Goal: Task Accomplishment & Management: Use online tool/utility

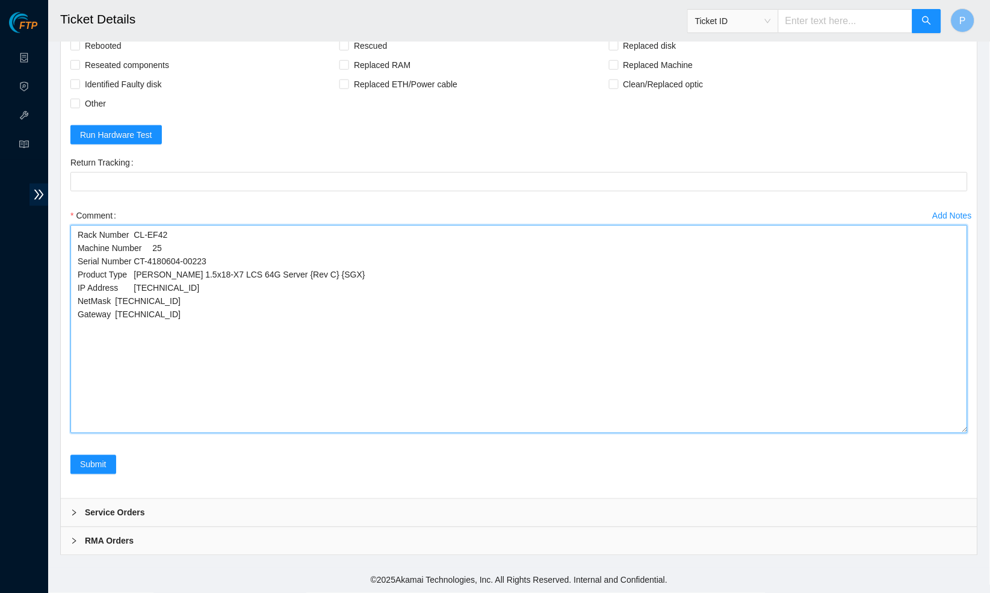
scroll to position [2529, 0]
click at [176, 327] on textarea "Rack Number CL-EF42 Machine Number 25 Serial Number CT-4180604-00223 Product Ty…" at bounding box center [518, 329] width 897 height 208
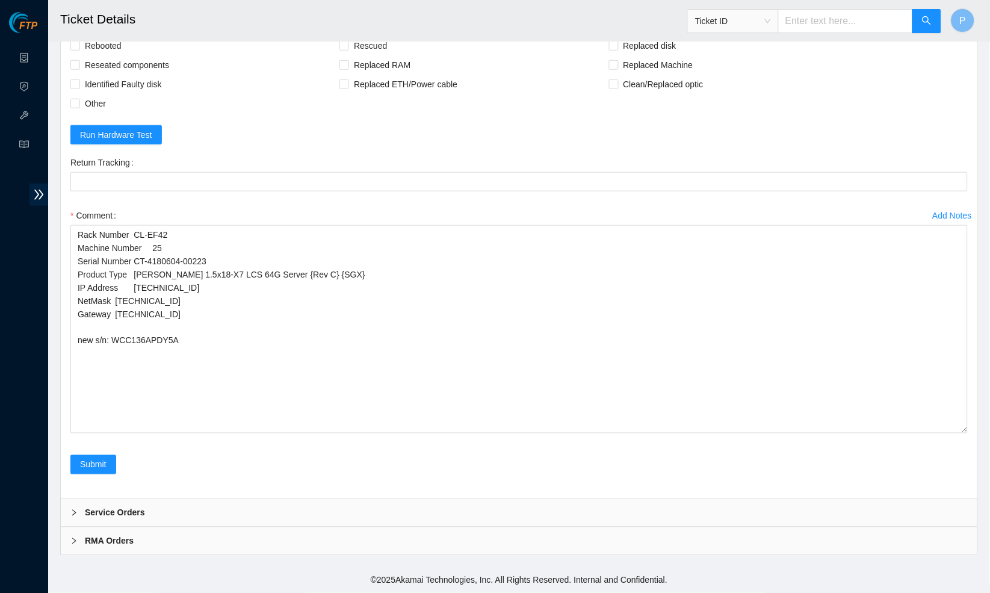
click at [85, 225] on label "Comment" at bounding box center [95, 215] width 51 height 19
click at [85, 237] on textarea "Rack Number CL-EF42 Machine Number 25 Serial Number CT-4180604-00223 Product Ty…" at bounding box center [518, 329] width 897 height 208
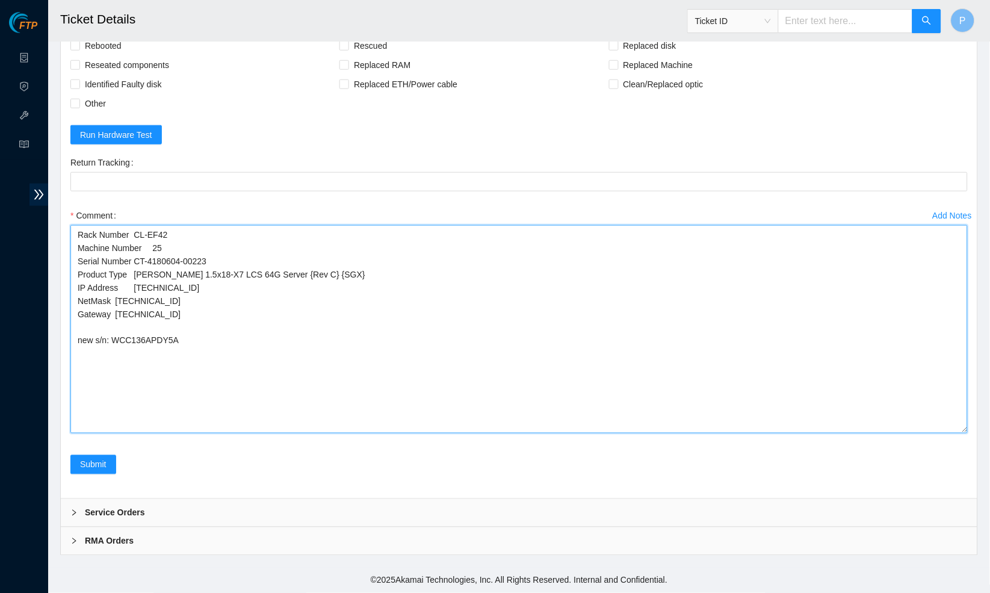
click at [78, 240] on textarea "Rack Number CL-EF42 Machine Number 25 Serial Number CT-4180604-00223 Product Ty…" at bounding box center [518, 329] width 897 height 208
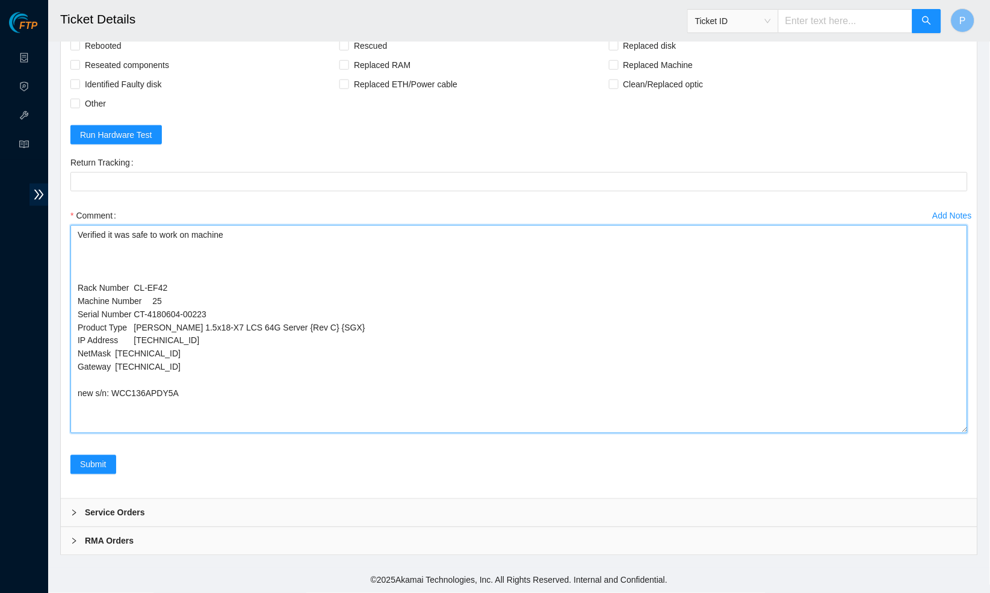
click at [248, 245] on textarea "Verified it was safe to work on machine Rack Number CL-EF42 Machine Number 25 S…" at bounding box center [518, 329] width 897 height 208
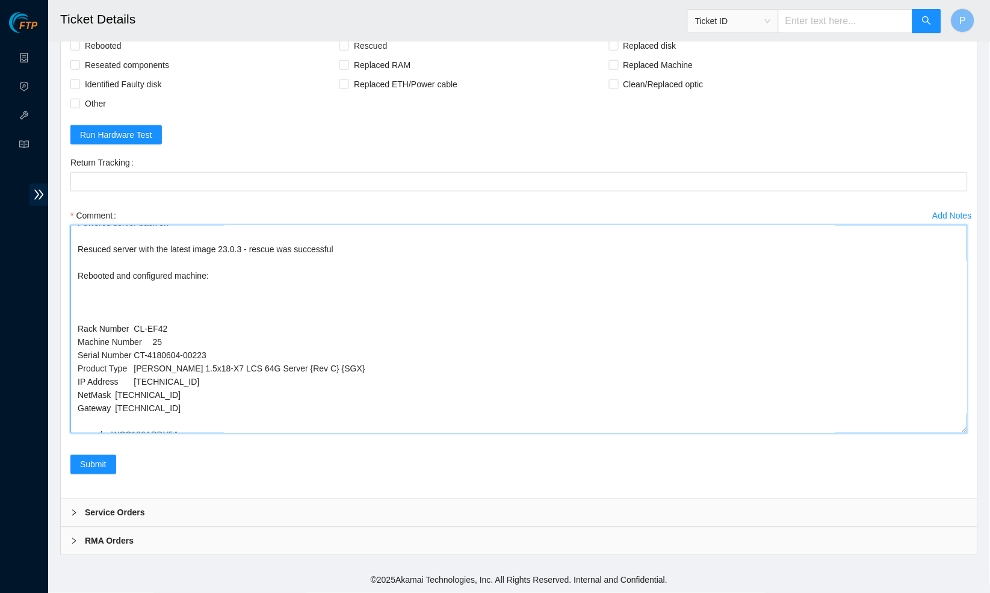
scroll to position [117, 0]
click at [77, 339] on textarea "Verified it was safe to work on machine with a NOCC rep Powered down server Rem…" at bounding box center [518, 329] width 897 height 208
click at [77, 331] on textarea "Verified it was safe to work on machine with a NOCC rep Powered down server Rem…" at bounding box center [518, 329] width 897 height 208
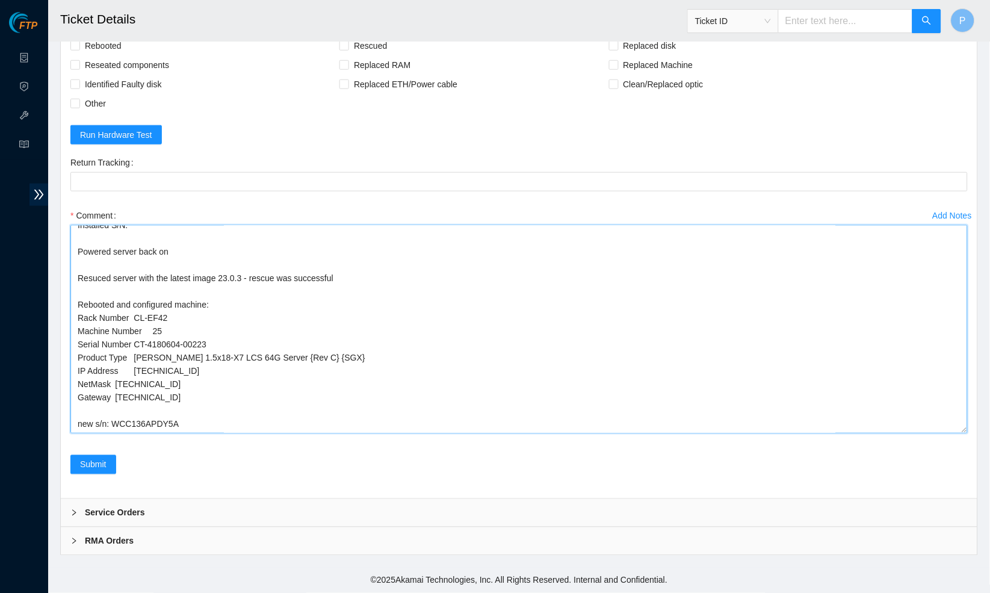
scroll to position [78, 0]
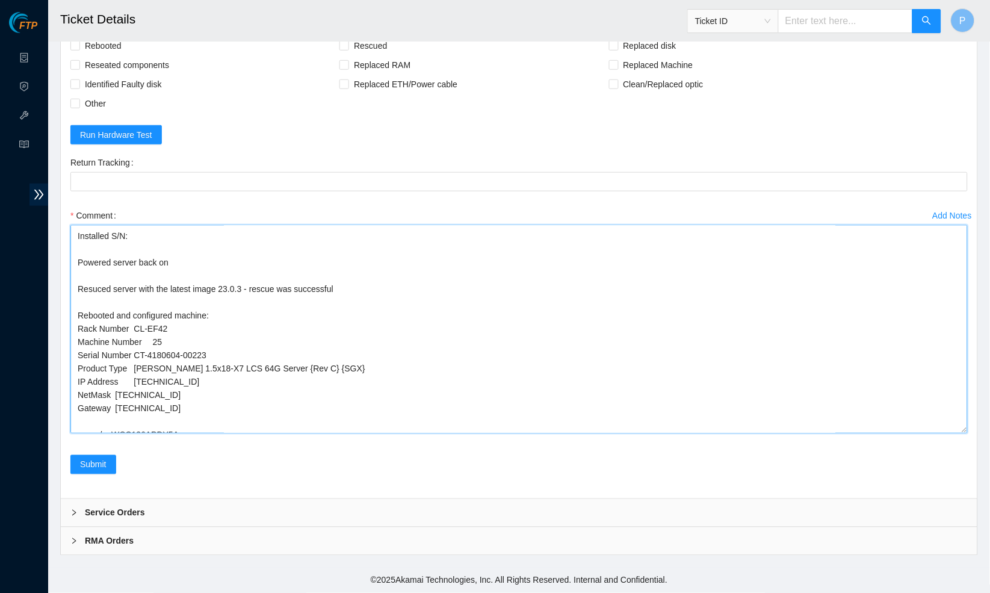
click at [93, 289] on textarea "Verified it was safe to work on machine with a NOCC rep Powered down server Rem…" at bounding box center [518, 329] width 897 height 208
click at [103, 297] on textarea "Verified it was safe to work on machine with a NOCC rep Powered down server Rem…" at bounding box center [518, 329] width 897 height 208
click at [169, 363] on textarea "Verified it was safe to work on machine with a NOCC rep Powered down server Rem…" at bounding box center [518, 329] width 897 height 208
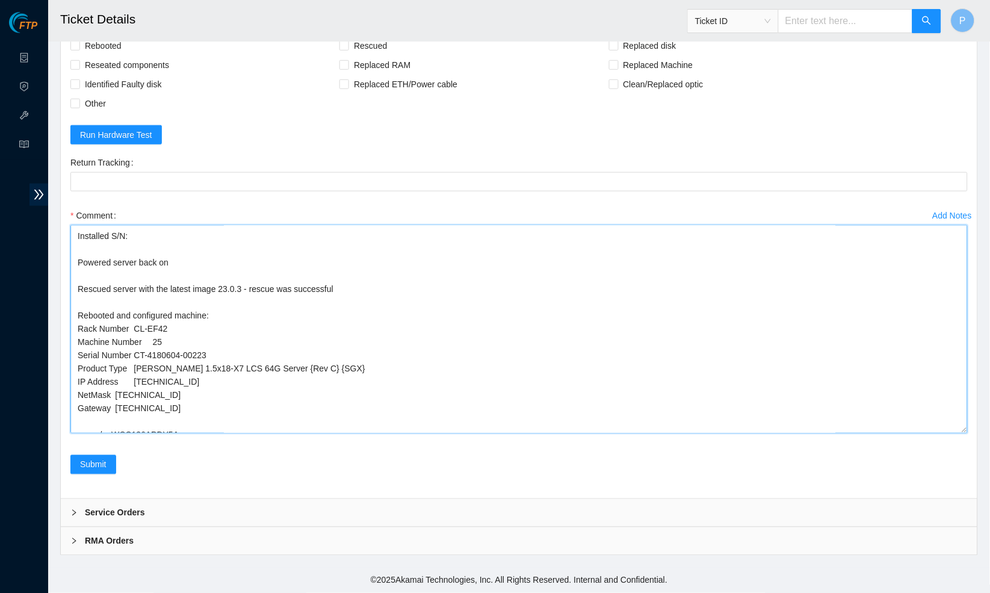
click at [171, 398] on textarea "Verified it was safe to work on machine with a NOCC rep Powered down server Rem…" at bounding box center [518, 329] width 897 height 208
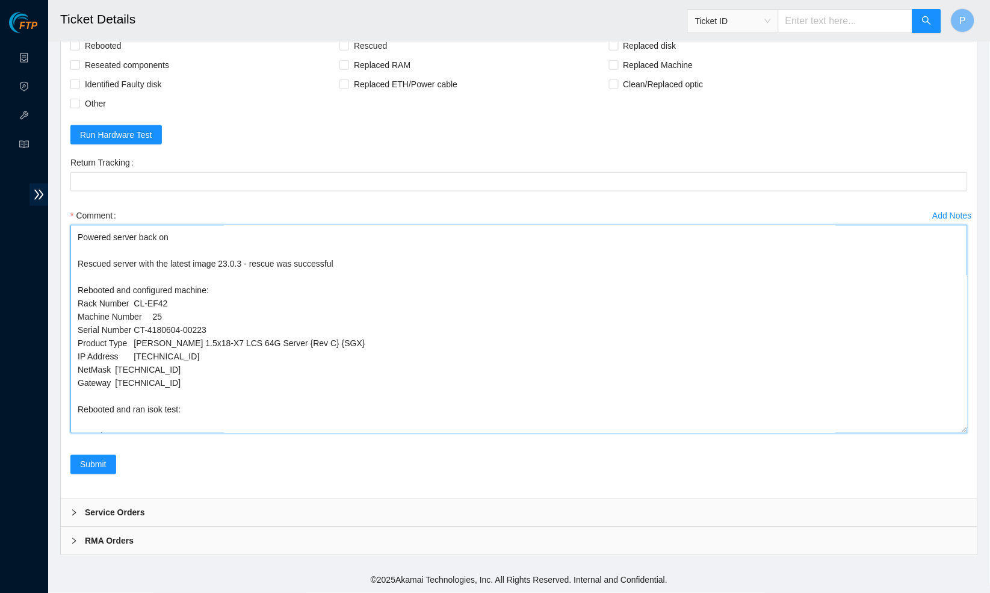
scroll to position [0, 0]
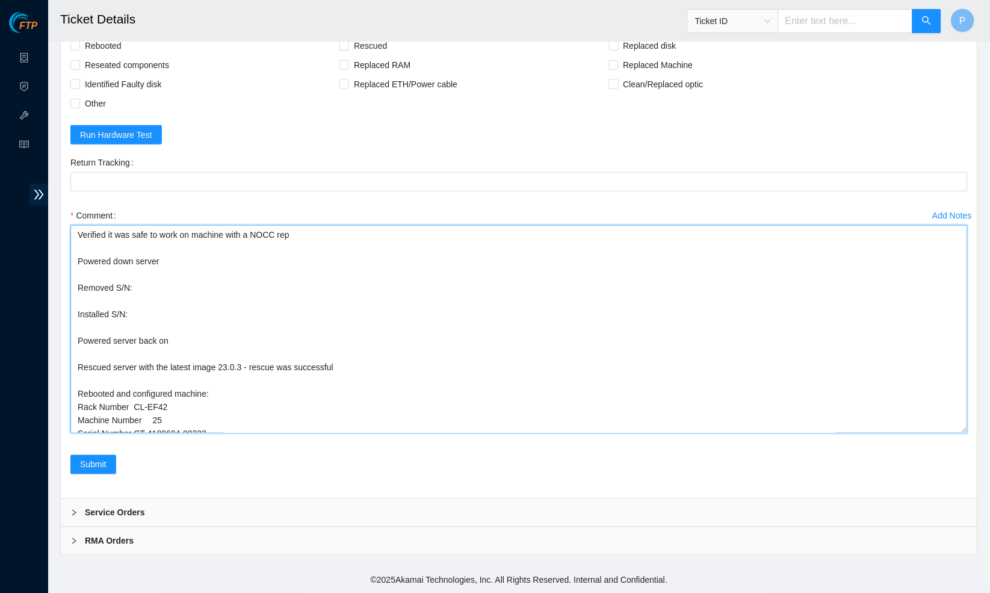
click at [950, 433] on textarea "Verified it was safe to work on machine with a NOCC rep Powered down server Rem…" at bounding box center [518, 329] width 897 height 208
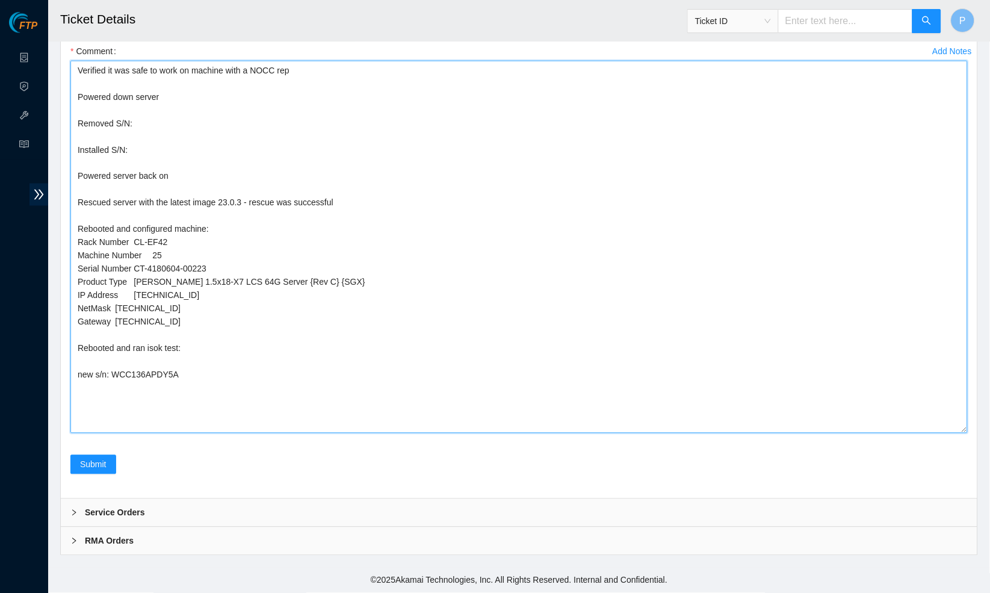
scroll to position [2658, 0]
drag, startPoint x: 193, startPoint y: 402, endPoint x: 114, endPoint y: 401, distance: 78.8
click at [114, 401] on textarea "Verified it was safe to work on machine with a NOCC rep Powered down server Rem…" at bounding box center [518, 247] width 897 height 372
click at [147, 180] on textarea "Verified it was safe to work on machine with a NOCC rep Powered down server Rem…" at bounding box center [518, 247] width 897 height 372
paste textarea "WCC136APDY5A"
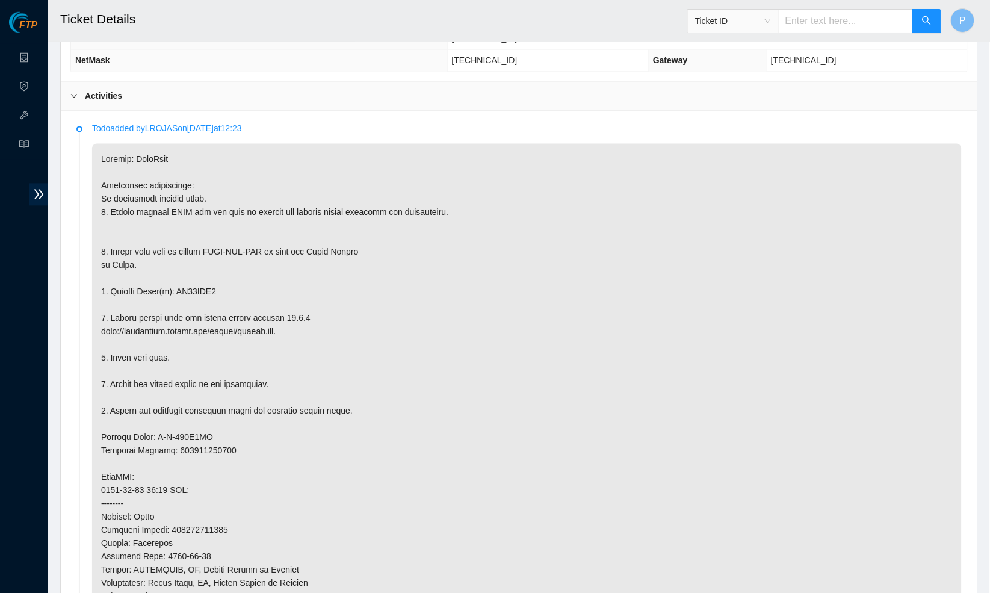
scroll to position [550, 0]
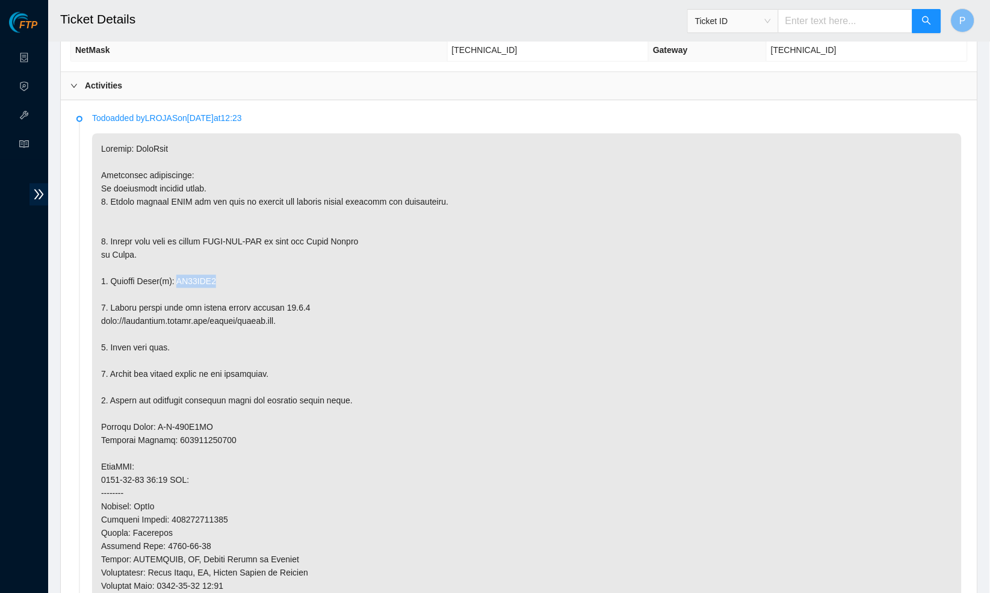
drag, startPoint x: 239, startPoint y: 268, endPoint x: 183, endPoint y: 268, distance: 55.9
click at [183, 268] on p at bounding box center [526, 467] width 869 height 667
copy p "ZC15YXP4"
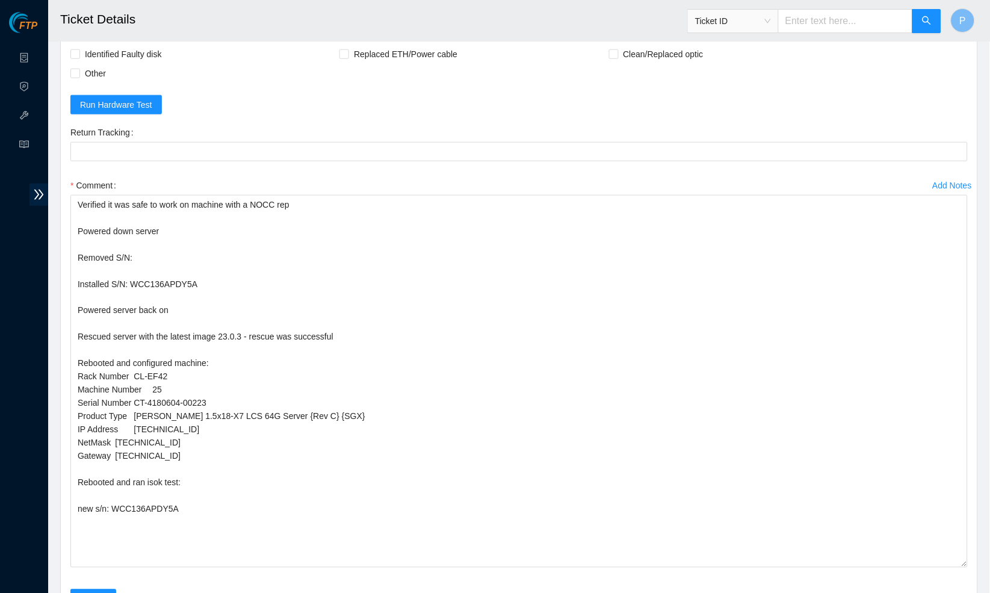
scroll to position [2507, 0]
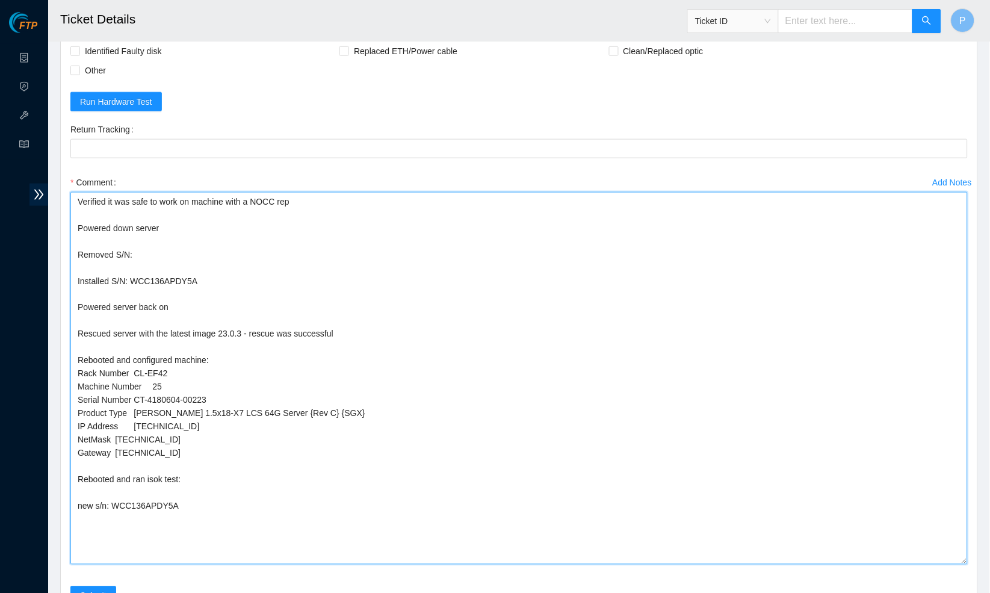
click at [149, 310] on textarea "Verified it was safe to work on machine with a NOCC rep Powered down server Rem…" at bounding box center [518, 378] width 897 height 372
paste textarea "ZC15YXP4"
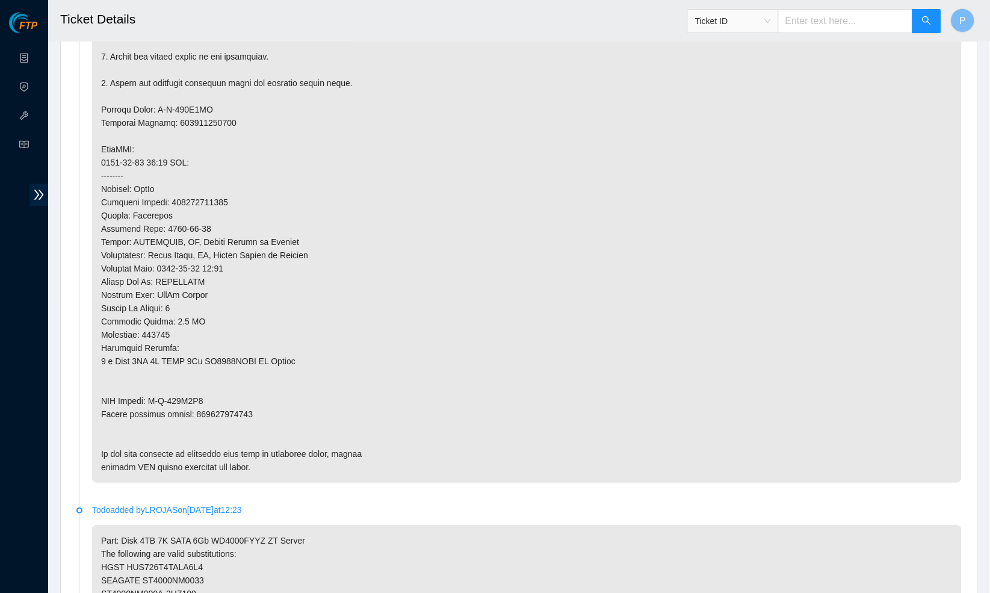
scroll to position [871, 0]
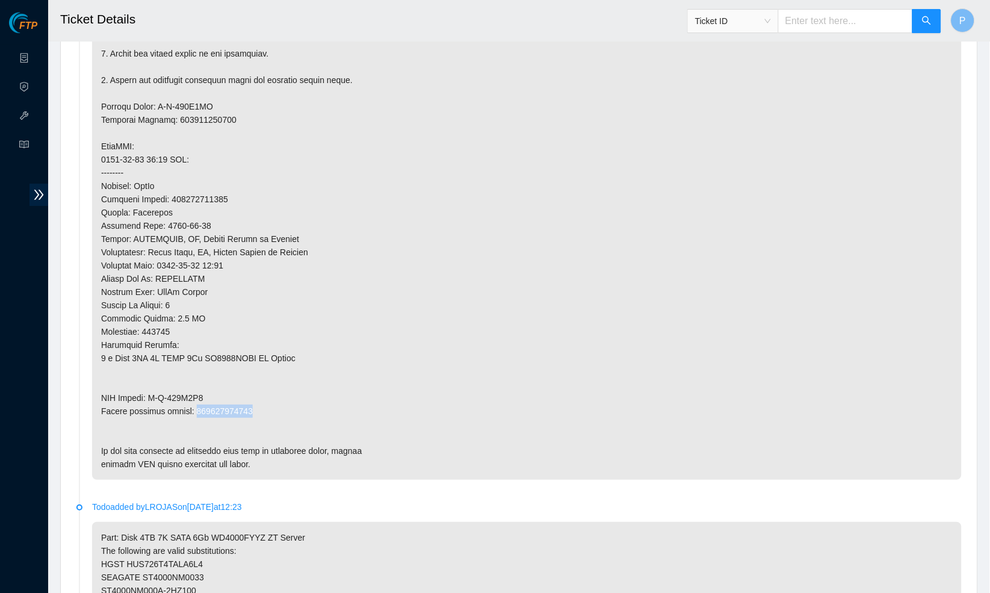
drag, startPoint x: 268, startPoint y: 378, endPoint x: 200, endPoint y: 378, distance: 68.0
click at [200, 378] on p at bounding box center [526, 146] width 869 height 667
copy p "463470055694"
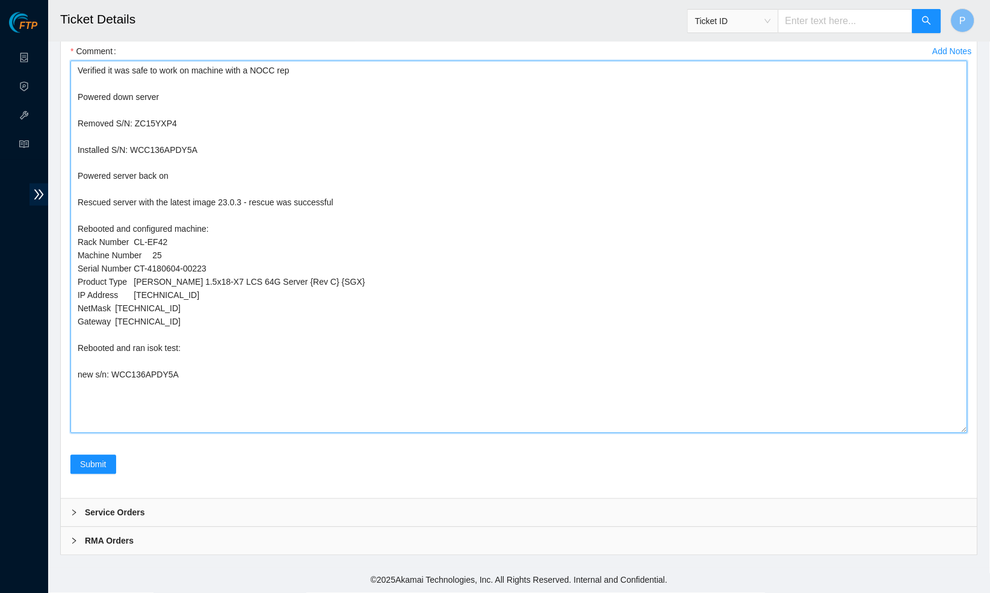
click at [197, 344] on textarea "Verified it was safe to work on machine with a NOCC rep Powered down server Rem…" at bounding box center [518, 247] width 897 height 372
click at [198, 342] on textarea "Verified it was safe to work on machine with a NOCC rep Powered down server Rem…" at bounding box center [518, 247] width 897 height 372
paste textarea "463470055694"
drag, startPoint x: 214, startPoint y: 406, endPoint x: 22, endPoint y: 406, distance: 191.9
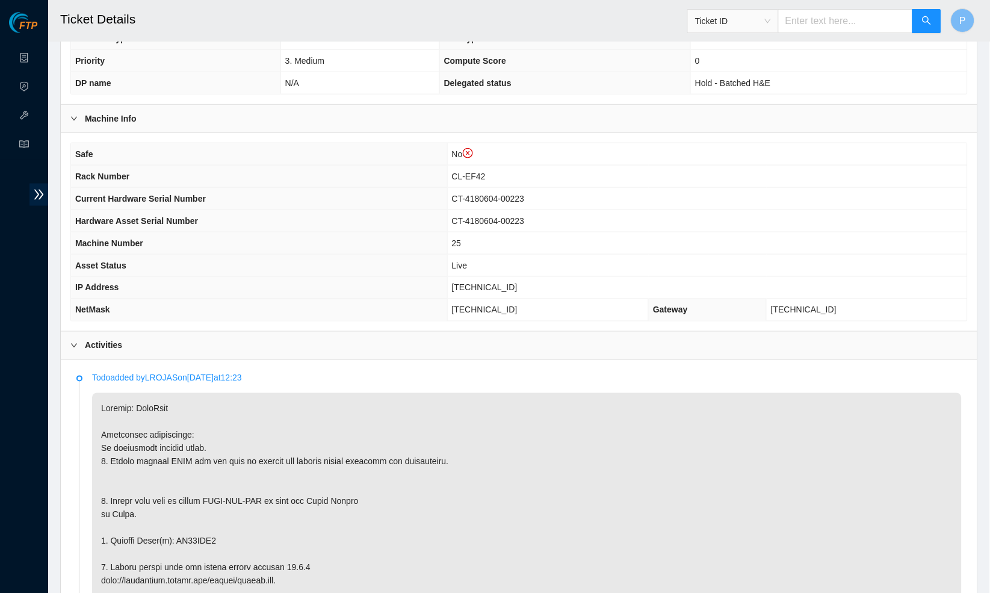
scroll to position [290, 0]
drag, startPoint x: 534, startPoint y: 279, endPoint x: 470, endPoint y: 279, distance: 63.8
click at [470, 279] on td "[TECHNICAL_ID]" at bounding box center [707, 289] width 520 height 22
copy span "[TECHNICAL_ID]"
click at [318, 175] on th "Rack Number" at bounding box center [259, 178] width 376 height 22
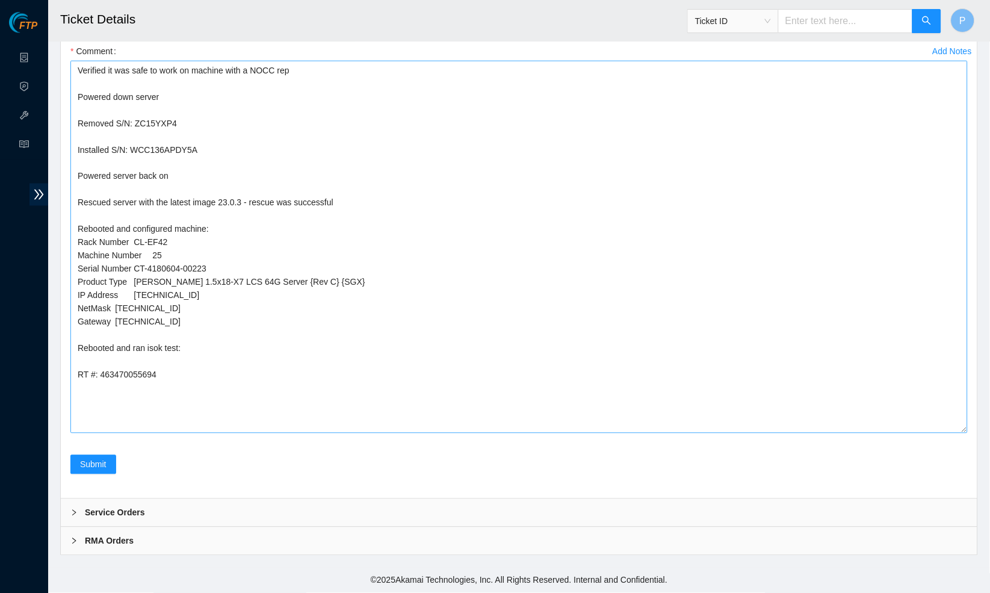
scroll to position [2694, 0]
click at [215, 336] on textarea "Verified it was safe to work on machine with a NOCC rep Powered down server Rem…" at bounding box center [518, 247] width 897 height 372
paste textarea "23.47.148.28 : passed: ok"
type textarea "Verified it was safe to work on machine with a NOCC rep Powered down server Rem…"
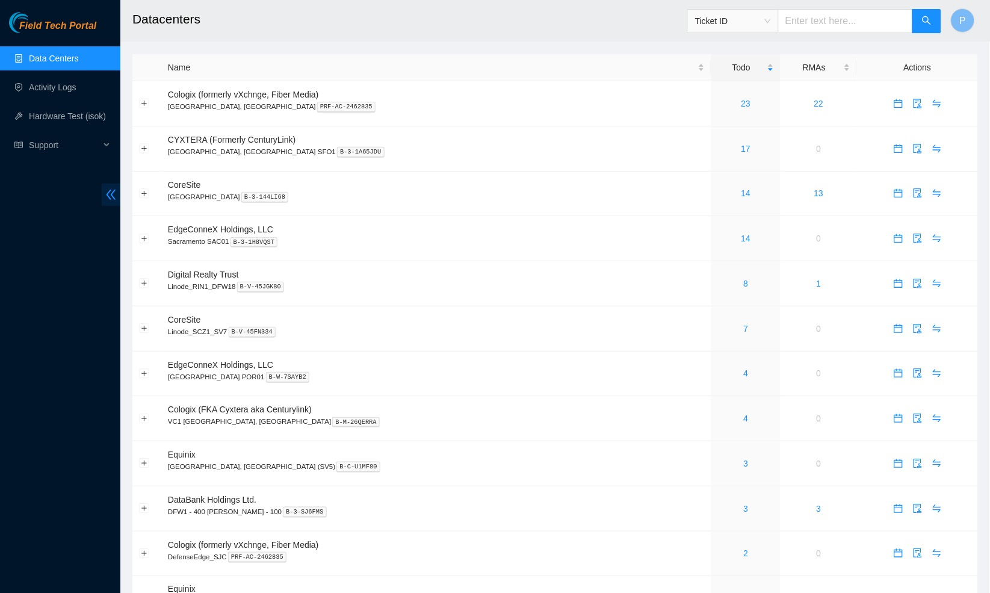
click at [111, 196] on icon "double-left" at bounding box center [111, 194] width 10 height 10
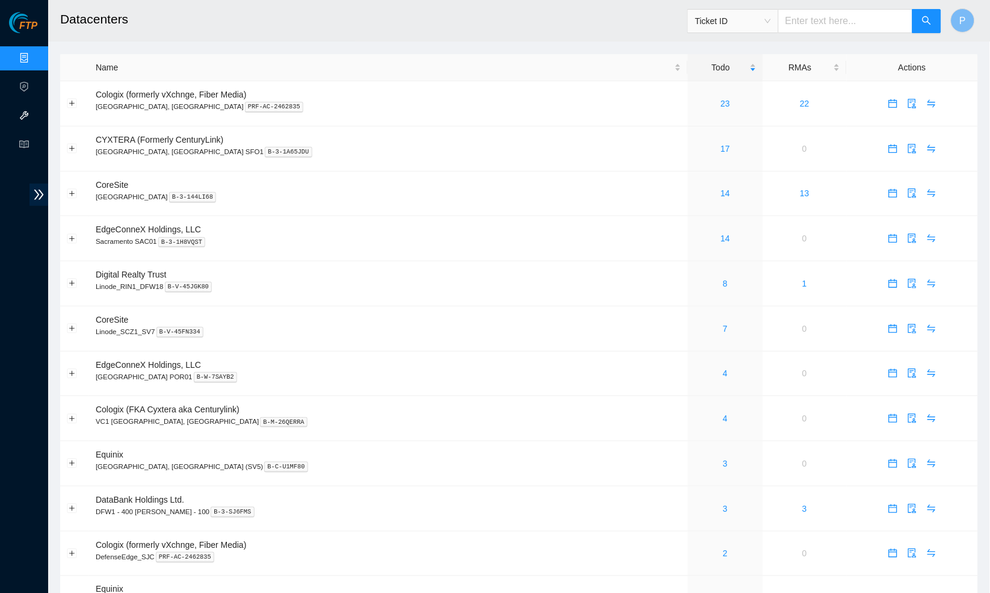
click at [35, 114] on link "Hardware Test (isok)" at bounding box center [73, 116] width 77 height 10
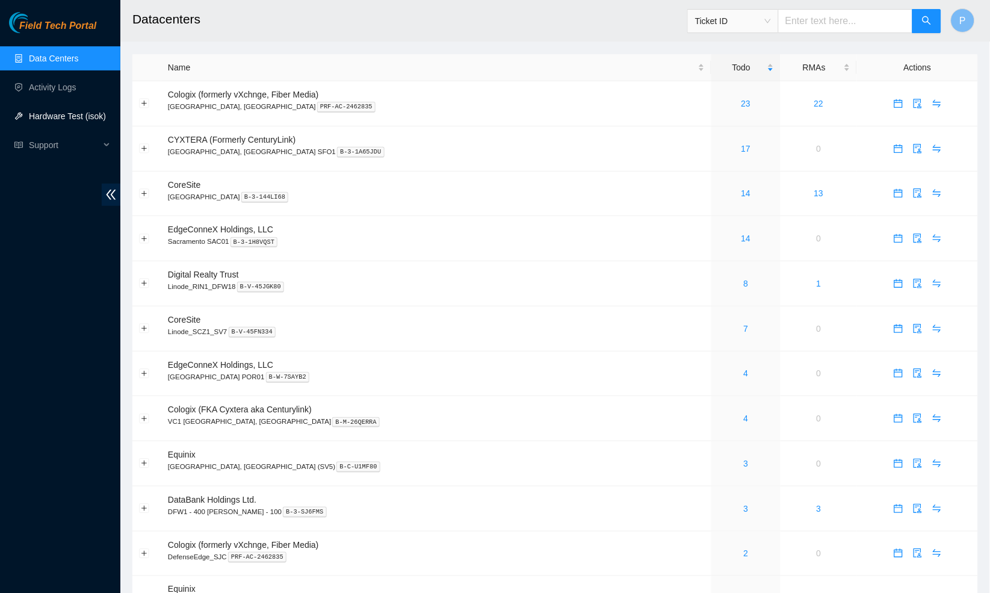
click at [60, 112] on link "Hardware Test (isok)" at bounding box center [67, 116] width 77 height 10
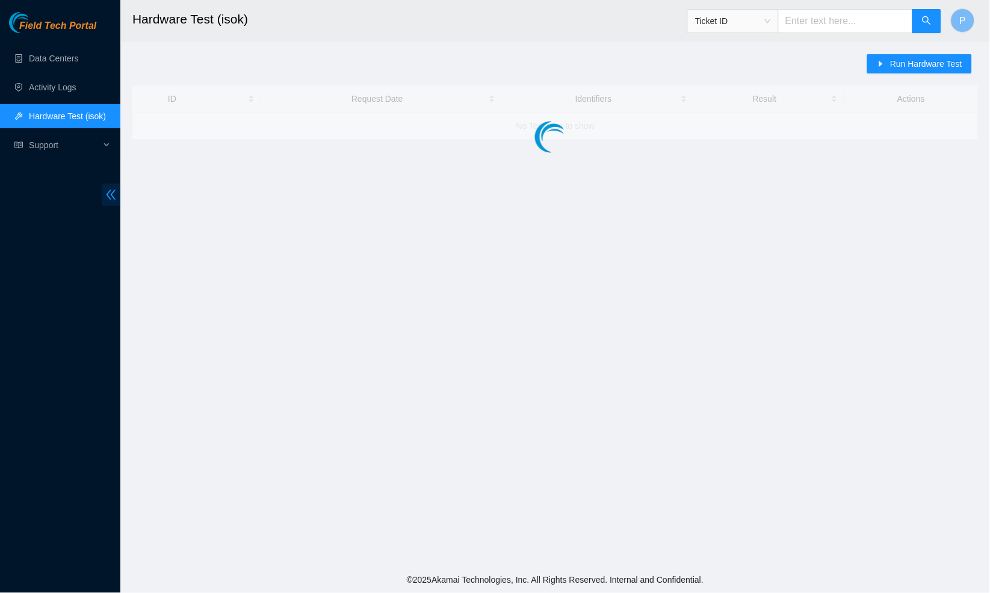
click at [112, 194] on icon "double-left" at bounding box center [111, 194] width 13 height 13
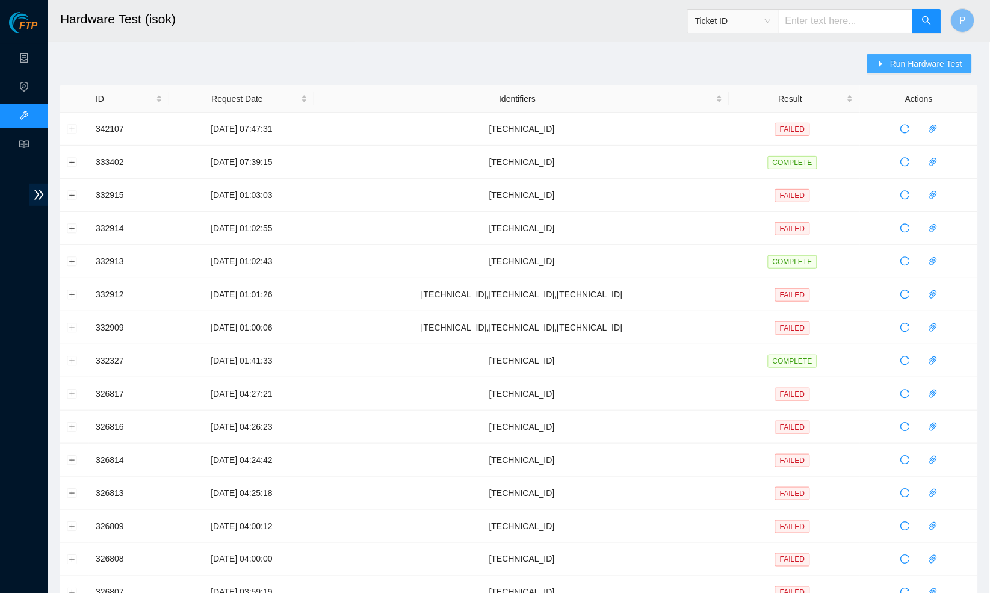
click at [911, 67] on span "Run Hardware Test" at bounding box center [926, 63] width 72 height 13
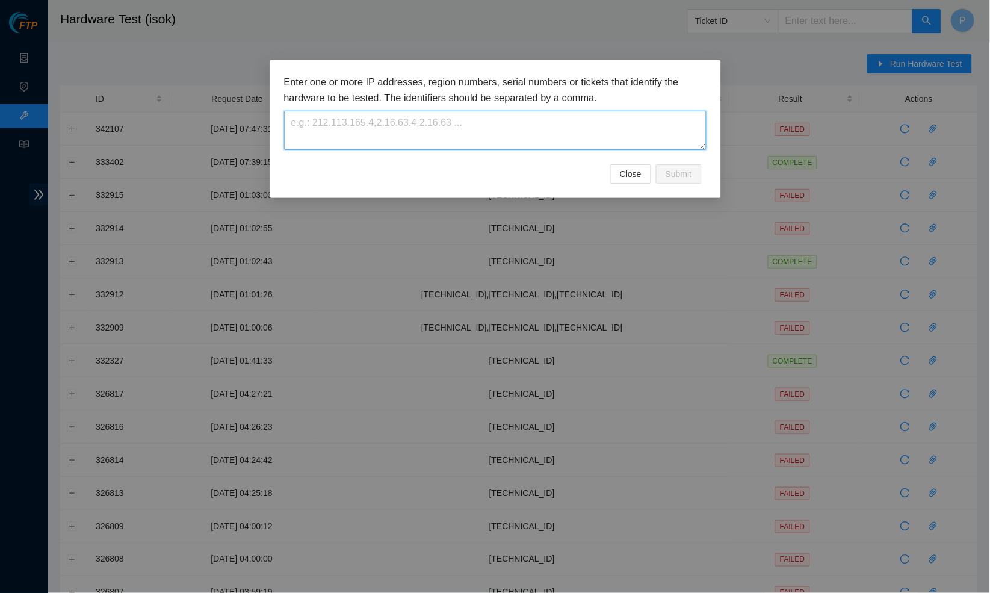
click at [405, 123] on textarea at bounding box center [495, 130] width 422 height 39
paste textarea "[TECHNICAL_ID]"
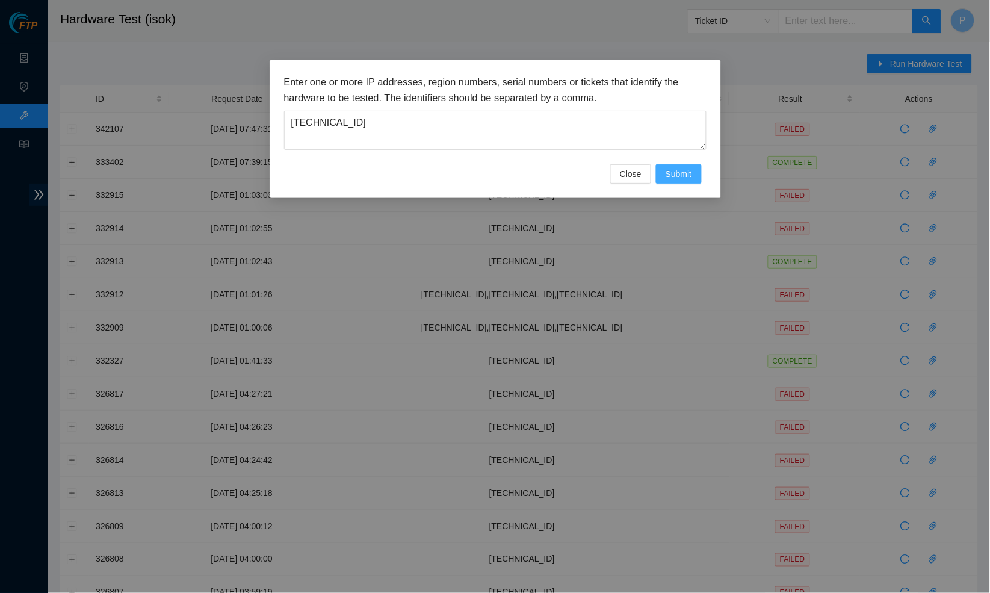
click at [675, 174] on span "Submit" at bounding box center [678, 173] width 26 height 13
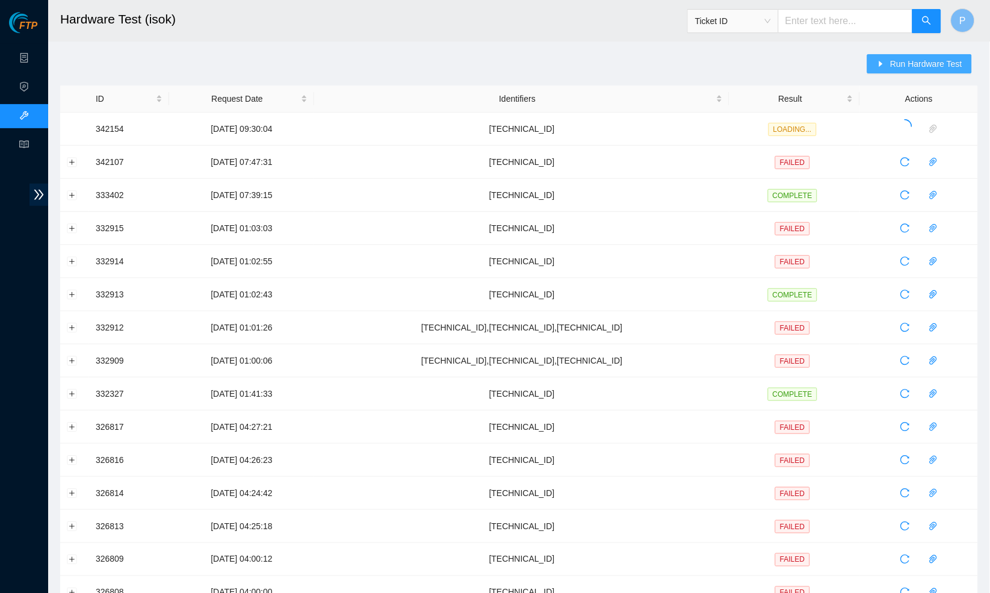
click at [907, 61] on span "Run Hardware Test" at bounding box center [926, 63] width 72 height 13
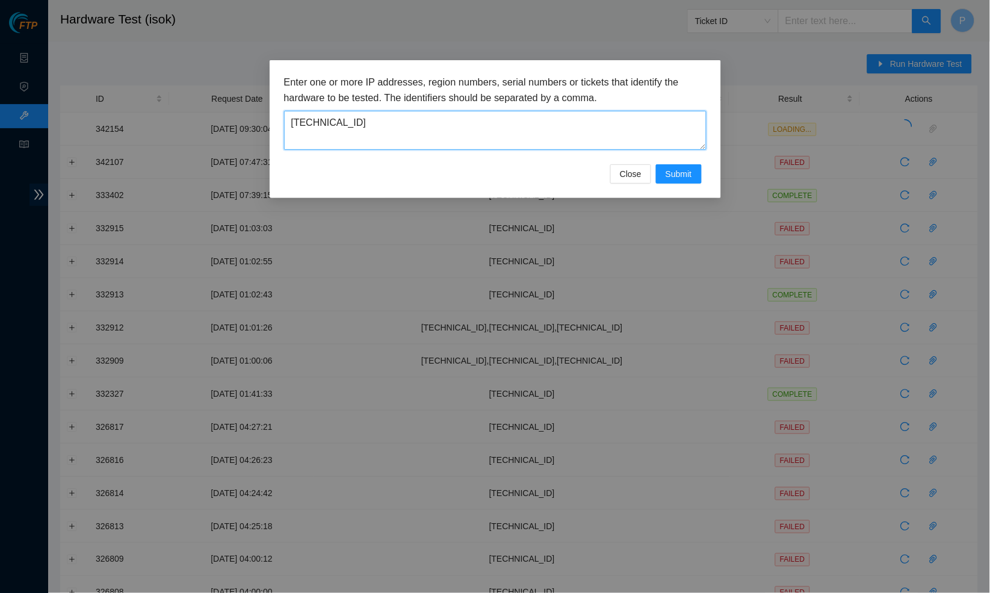
click at [529, 122] on textarea "[TECHNICAL_ID]" at bounding box center [495, 130] width 422 height 39
paste textarea "216.0.223"
type textarea "[TECHNICAL_ID]"
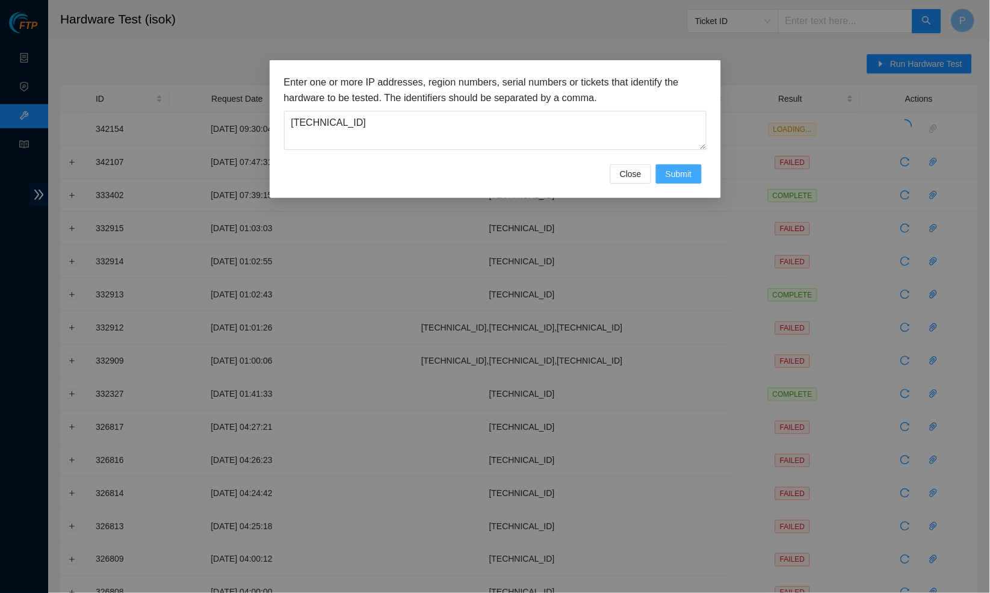
click at [676, 171] on span "Submit" at bounding box center [678, 173] width 26 height 13
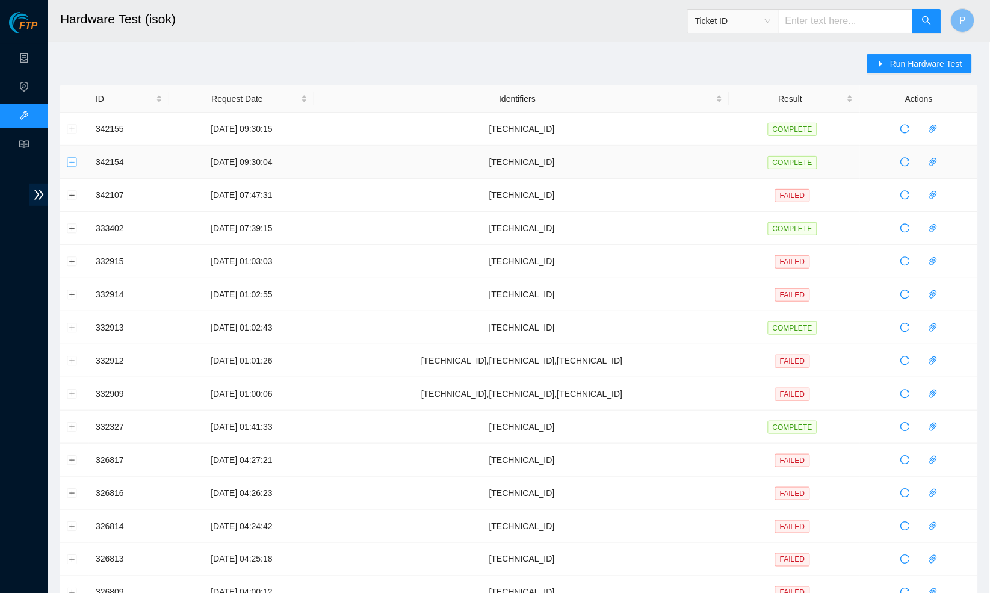
click at [71, 158] on button "Expand row" at bounding box center [72, 162] width 10 height 10
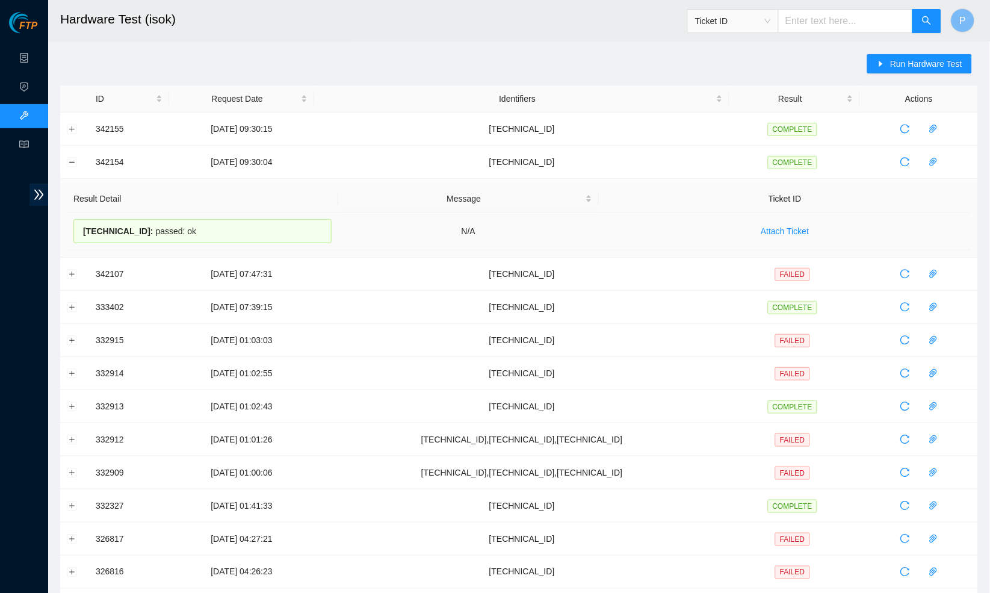
drag, startPoint x: 205, startPoint y: 226, endPoint x: 75, endPoint y: 227, distance: 130.5
click at [75, 227] on div "[TECHNICAL_ID] : passed: ok" at bounding box center [202, 231] width 258 height 24
copy div "[TECHNICAL_ID] : passed: ok"
click at [73, 125] on button "Expand row" at bounding box center [72, 129] width 10 height 10
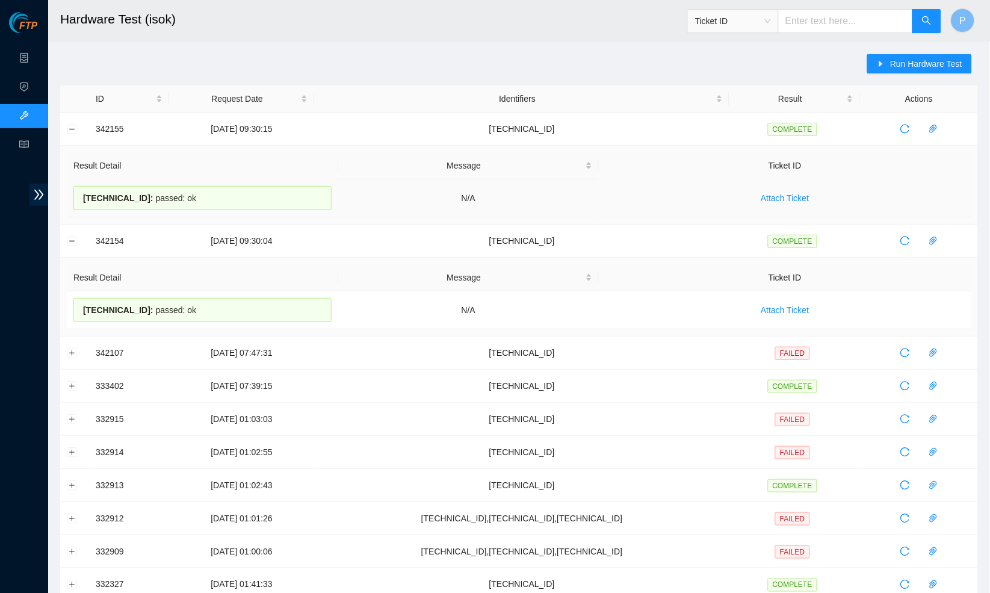
drag, startPoint x: 202, startPoint y: 193, endPoint x: 81, endPoint y: 194, distance: 120.9
click at [81, 194] on div "[TECHNICAL_ID] : passed: ok" at bounding box center [202, 198] width 258 height 24
copy div "[TECHNICAL_ID] : passed: ok"
